Goal: Find specific page/section: Find specific page/section

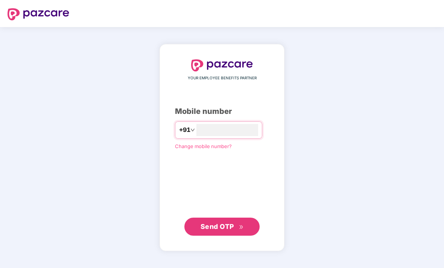
click at [243, 136] on input "number" at bounding box center [227, 130] width 62 height 12
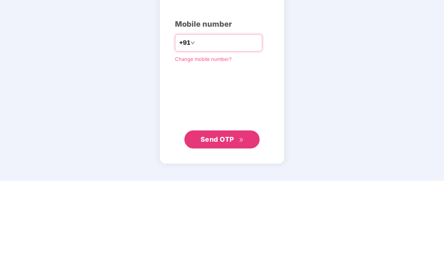
type input "**********"
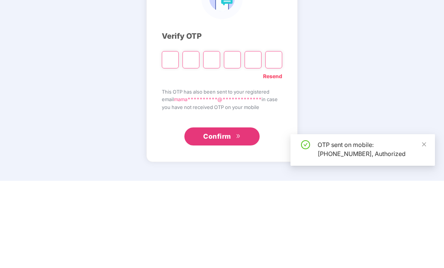
click at [171, 138] on input "Please enter verification code. Digit 1" at bounding box center [170, 146] width 17 height 17
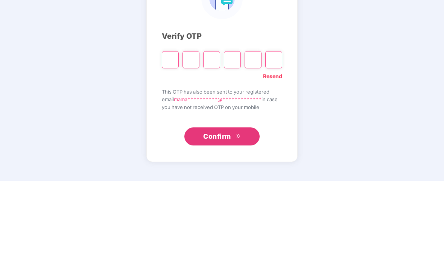
type input "*"
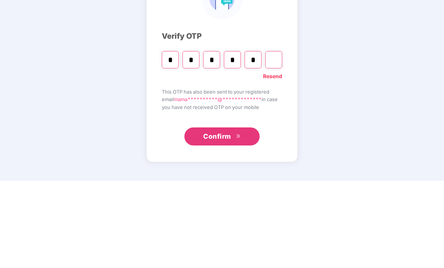
type input "*"
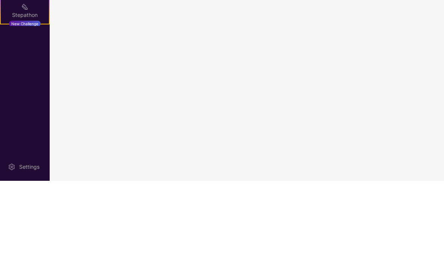
scroll to position [24, 0]
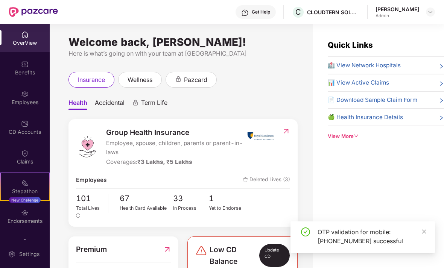
click at [419, 231] on div "OTP validation for mobile: +919985043252 successful" at bounding box center [371, 237] width 108 height 18
click at [23, 126] on img at bounding box center [25, 124] width 8 height 8
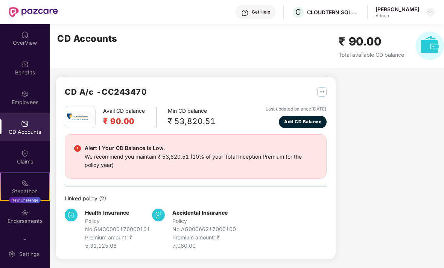
click at [192, 115] on div "₹ 53,820.51" at bounding box center [192, 121] width 48 height 12
click at [430, 39] on img at bounding box center [429, 46] width 29 height 29
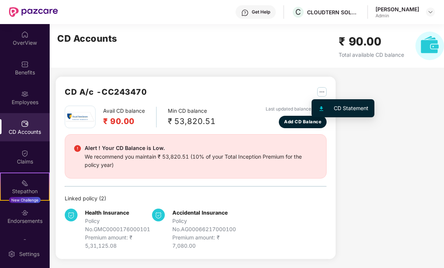
click at [349, 106] on div "CD Statement" at bounding box center [351, 108] width 35 height 8
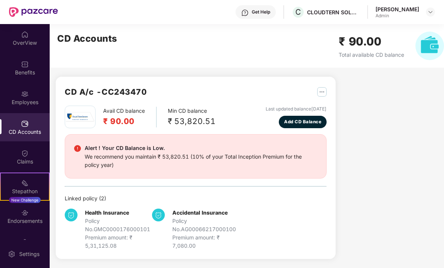
click at [19, 217] on div "Endorsements" at bounding box center [25, 221] width 50 height 8
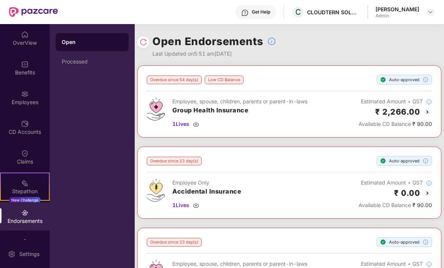
click at [24, 128] on div "CD Accounts" at bounding box center [25, 132] width 50 height 8
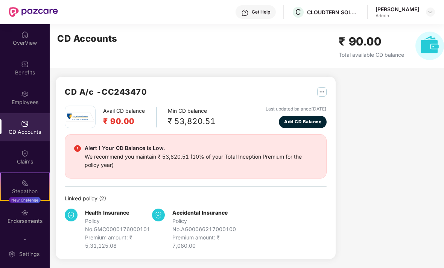
scroll to position [4, 0]
